Goal: Complete application form

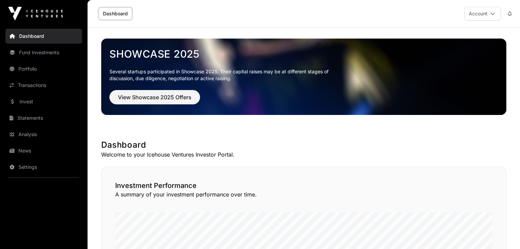
click at [34, 53] on link "Fund Investments" at bounding box center [43, 52] width 77 height 15
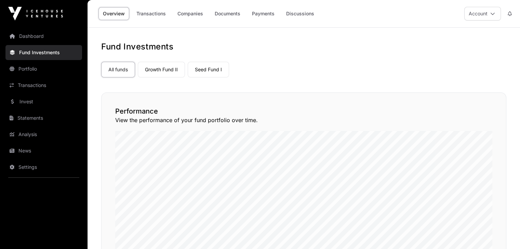
click at [32, 36] on link "Dashboard" at bounding box center [43, 36] width 77 height 15
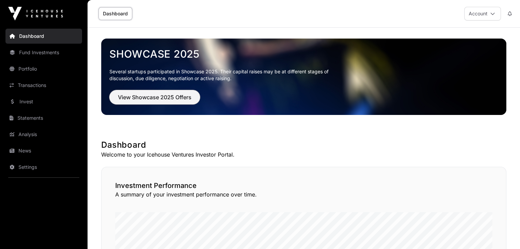
click at [179, 96] on span "View Showcase 2025 Offers" at bounding box center [154, 97] width 73 height 8
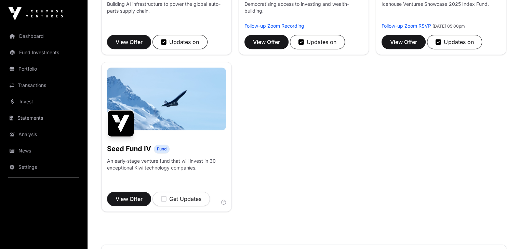
scroll to position [468, 0]
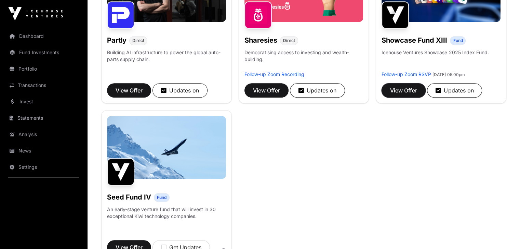
click at [404, 95] on span "View Offer" at bounding box center [403, 90] width 27 height 8
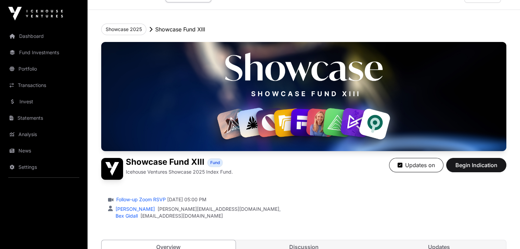
scroll to position [50, 0]
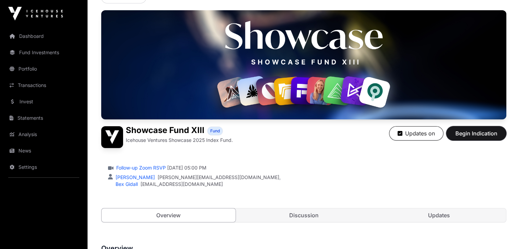
click at [478, 138] on span "Begin Indication" at bounding box center [475, 133] width 43 height 8
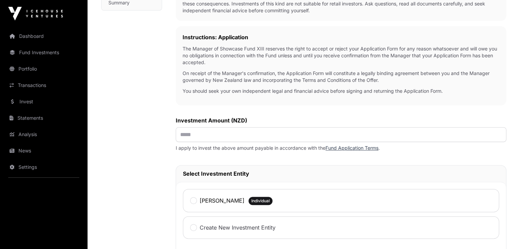
scroll to position [205, 0]
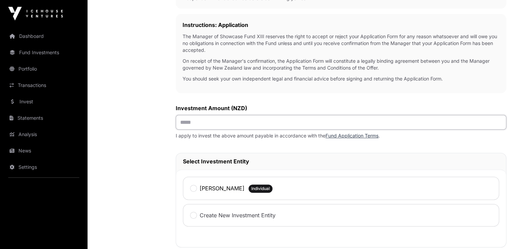
click at [192, 123] on input "text" at bounding box center [341, 122] width 330 height 15
click at [342, 138] on link "Fund Application Terms" at bounding box center [351, 136] width 53 height 6
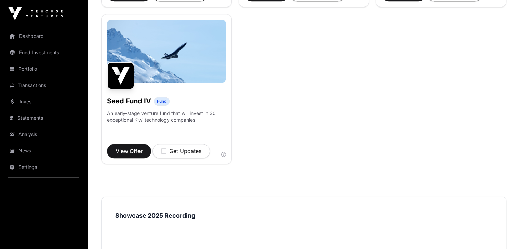
scroll to position [581, 0]
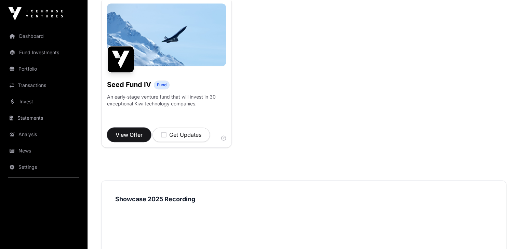
click at [130, 139] on span "View Offer" at bounding box center [128, 135] width 27 height 8
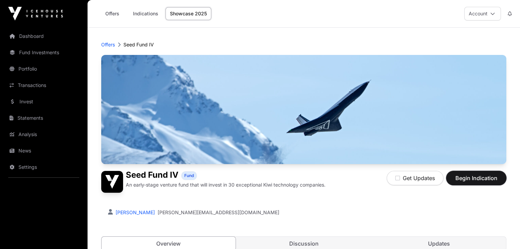
click at [465, 182] on span "Begin Indication" at bounding box center [475, 178] width 43 height 8
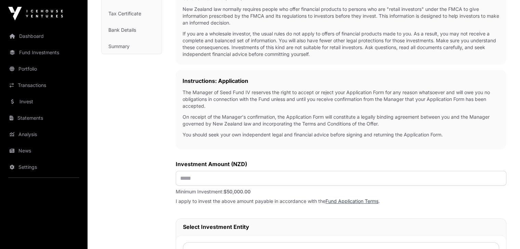
scroll to position [153, 0]
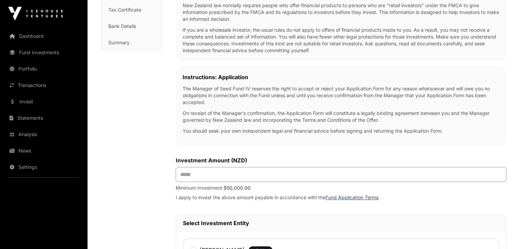
click at [199, 177] on input "text" at bounding box center [341, 174] width 330 height 15
type input "*******"
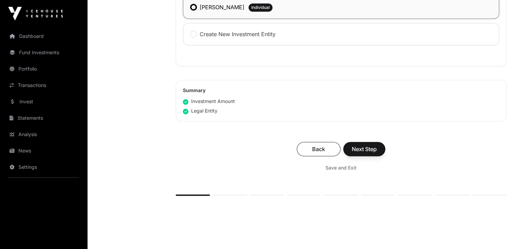
scroll to position [398, 0]
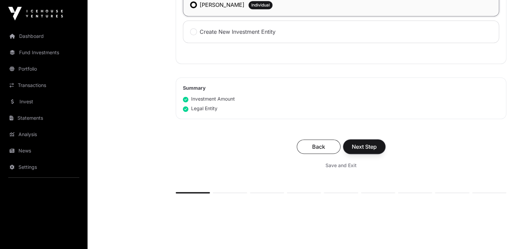
click at [365, 148] on span "Next Step" at bounding box center [363, 147] width 25 height 8
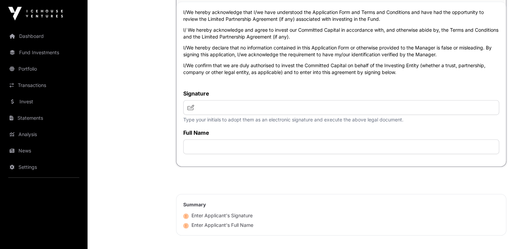
scroll to position [1673, 0]
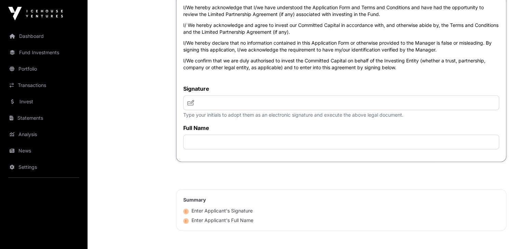
click at [191, 106] on icon at bounding box center [190, 102] width 7 height 5
click at [189, 106] on icon at bounding box center [190, 102] width 7 height 5
click at [198, 110] on input "text" at bounding box center [341, 103] width 316 height 15
type input "**"
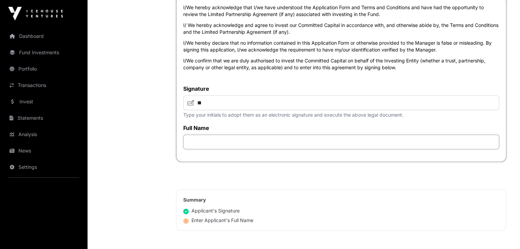
click at [208, 150] on input "text" at bounding box center [341, 142] width 316 height 15
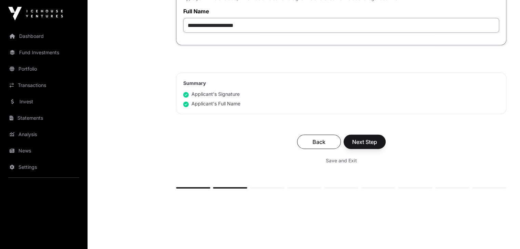
type input "**********"
click at [365, 146] on span "Next Step" at bounding box center [364, 142] width 25 height 8
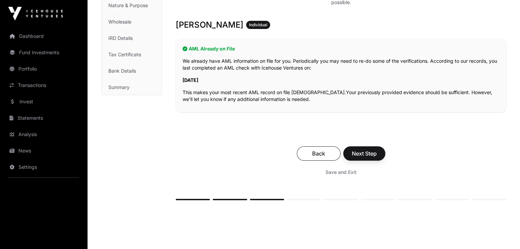
scroll to position [127, 0]
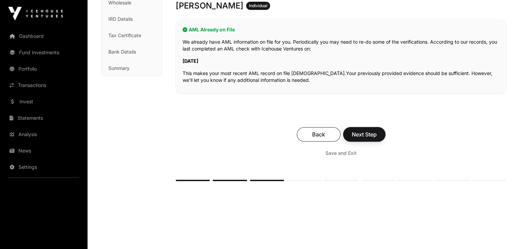
click at [355, 133] on span "Next Step" at bounding box center [363, 134] width 25 height 8
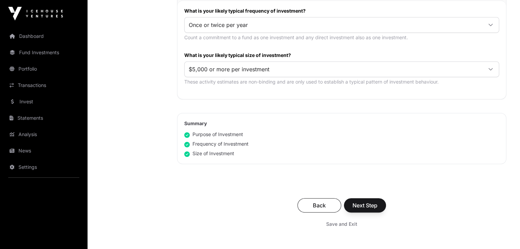
scroll to position [371, 0]
click at [362, 205] on span "Next Step" at bounding box center [364, 205] width 25 height 8
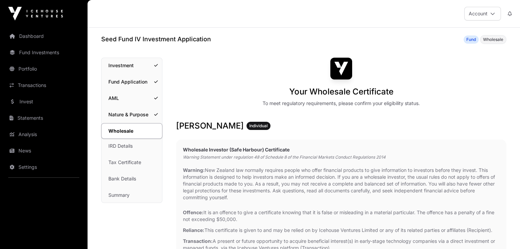
click at [118, 66] on link "Investment" at bounding box center [131, 65] width 60 height 15
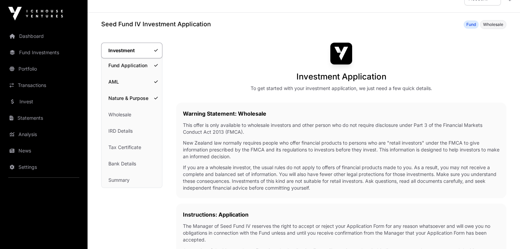
scroll to position [8, 0]
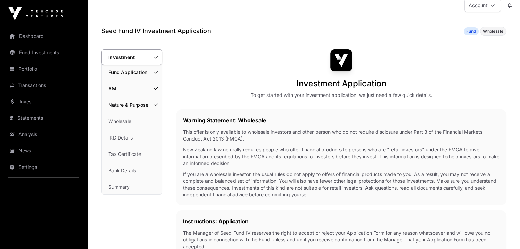
click at [119, 74] on link "Fund Application" at bounding box center [131, 72] width 60 height 15
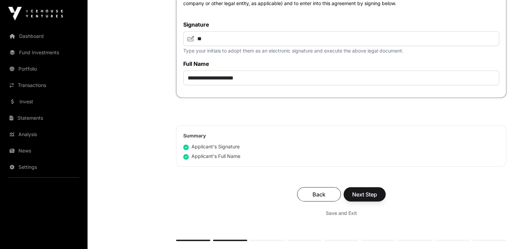
scroll to position [1778, 0]
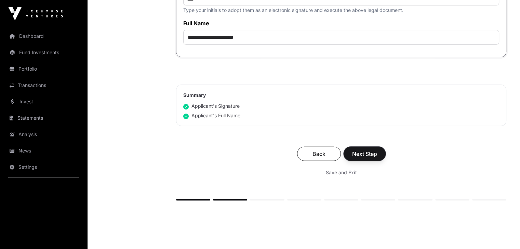
click at [365, 158] on span "Next Step" at bounding box center [364, 154] width 25 height 8
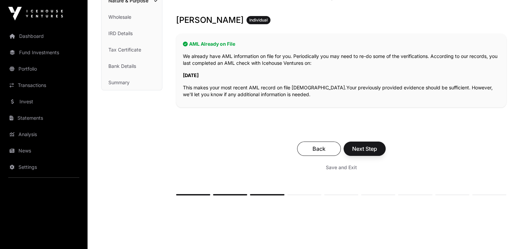
scroll to position [118, 0]
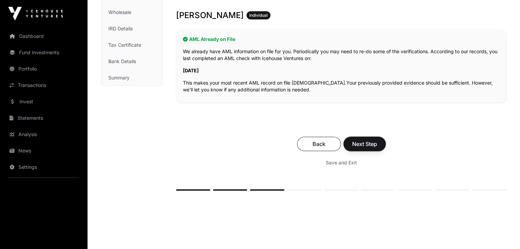
click at [374, 141] on span "Next Step" at bounding box center [364, 144] width 25 height 8
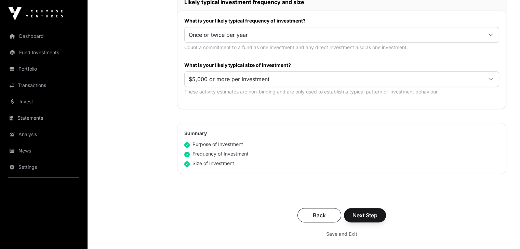
scroll to position [363, 0]
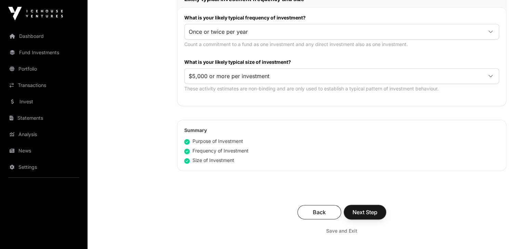
click at [368, 209] on span "Next Step" at bounding box center [364, 212] width 25 height 8
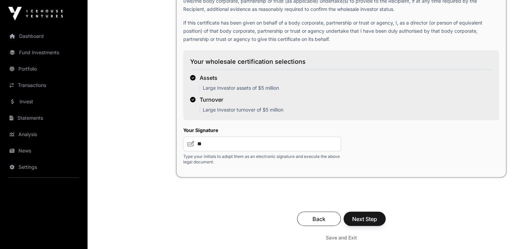
scroll to position [1063, 0]
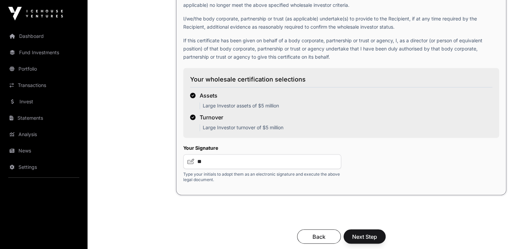
click at [192, 98] on icon at bounding box center [192, 95] width 5 height 5
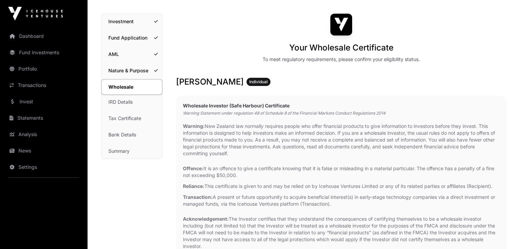
scroll to position [0, 0]
